Goal: Entertainment & Leisure: Consume media (video, audio)

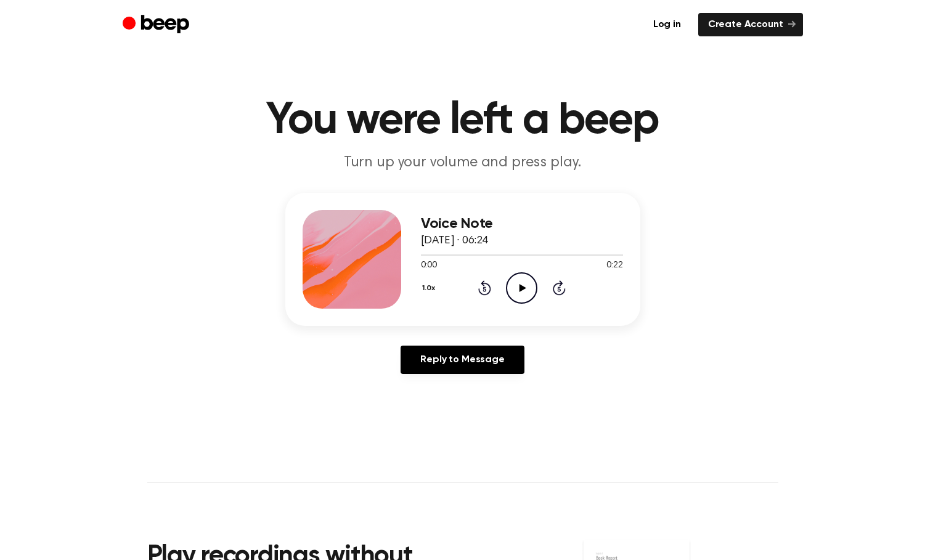
click at [533, 304] on icon "Play Audio" at bounding box center [521, 287] width 31 height 31
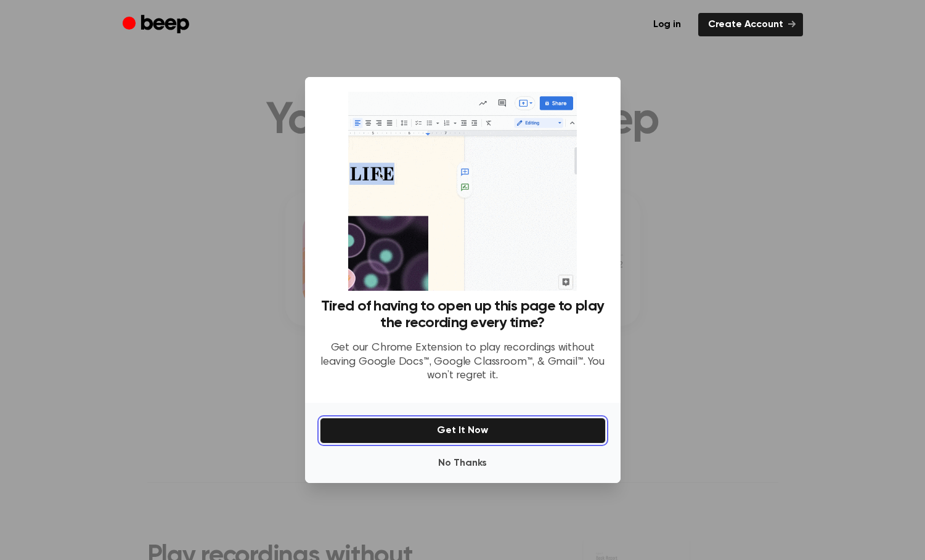
click at [473, 444] on button "Get It Now" at bounding box center [463, 431] width 286 height 26
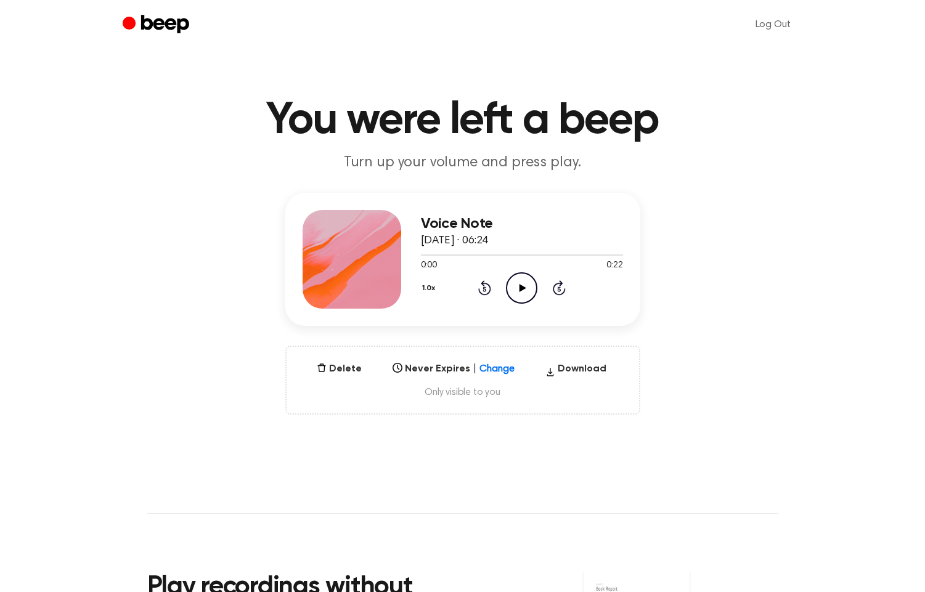
click at [526, 292] on icon at bounding box center [523, 288] width 7 height 8
click at [530, 304] on icon "Pause Audio" at bounding box center [521, 287] width 31 height 31
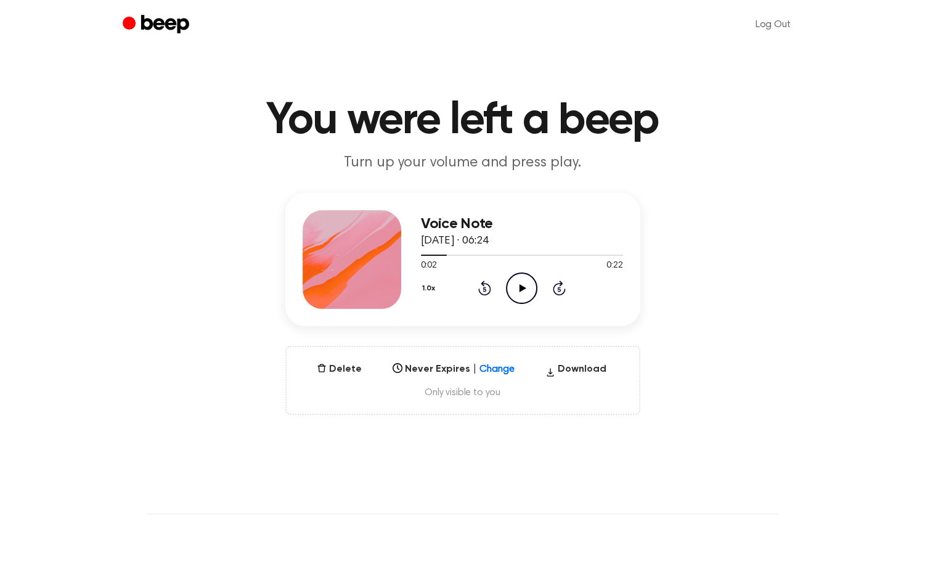
click at [526, 292] on icon at bounding box center [523, 288] width 7 height 8
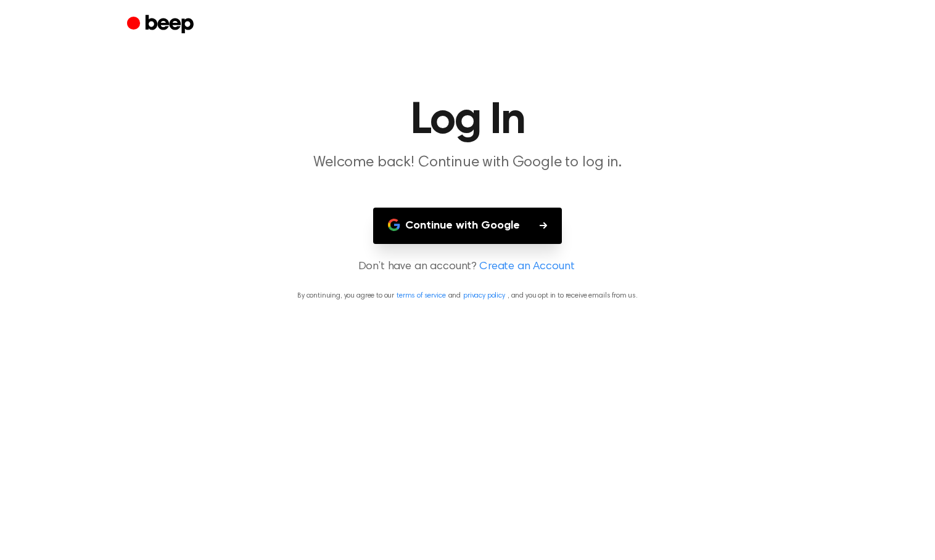
click at [454, 244] on button "Continue with Google" at bounding box center [467, 226] width 189 height 36
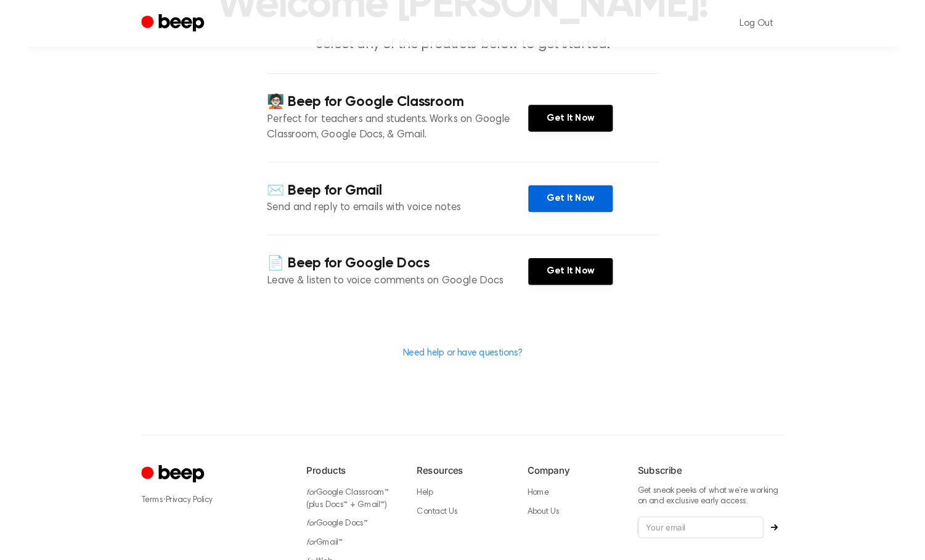
scroll to position [123, 0]
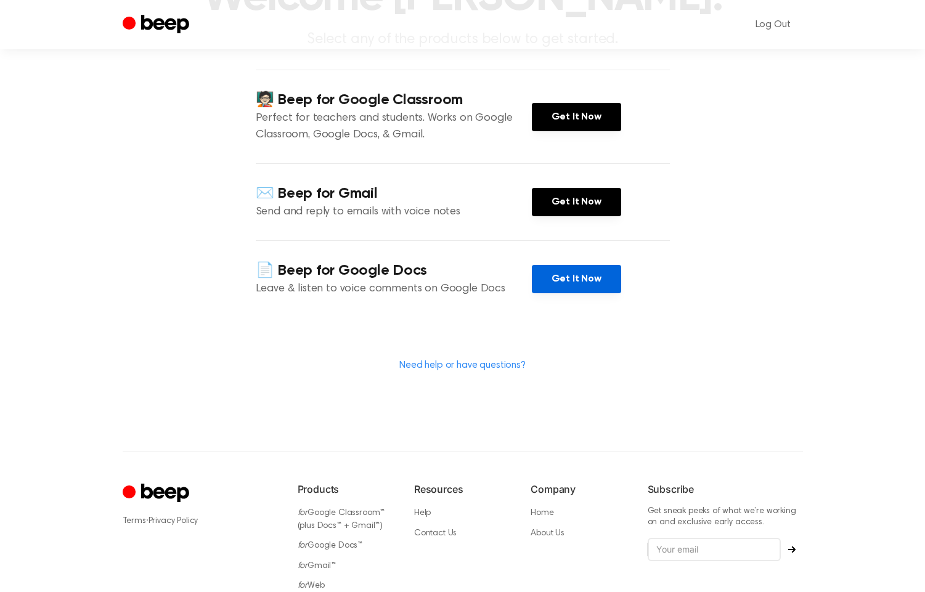
click at [610, 293] on link "Get It Now" at bounding box center [576, 279] width 89 height 28
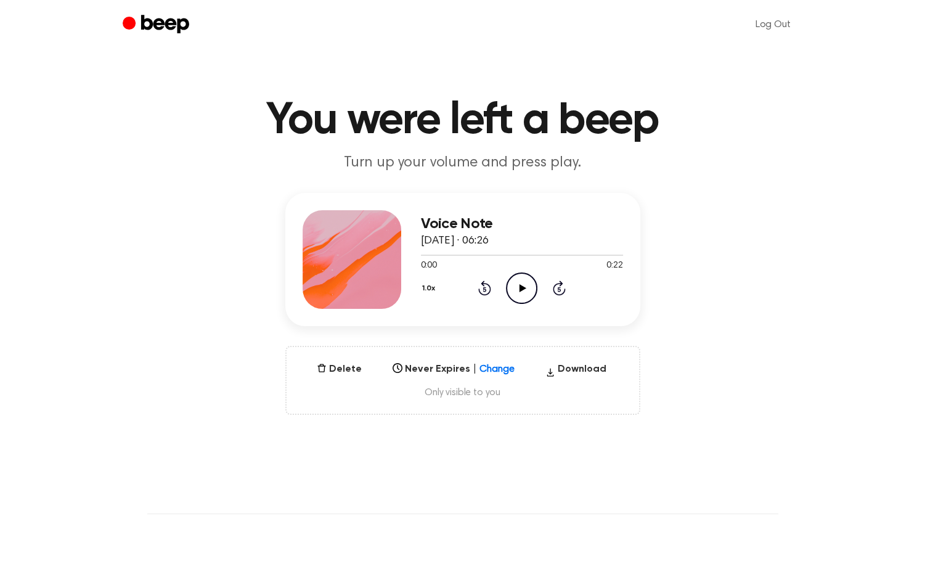
click at [530, 304] on icon "Play Audio" at bounding box center [521, 287] width 31 height 31
click at [538, 304] on icon "Play Audio" at bounding box center [521, 287] width 31 height 31
